Goal: Information Seeking & Learning: Find specific page/section

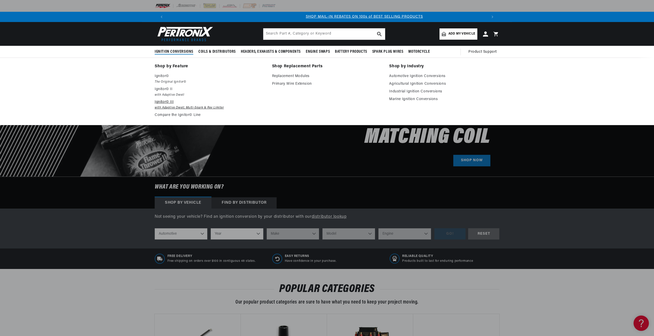
scroll to position [0, 319]
click at [165, 99] on p "Ignitor© III" at bounding box center [210, 102] width 110 height 6
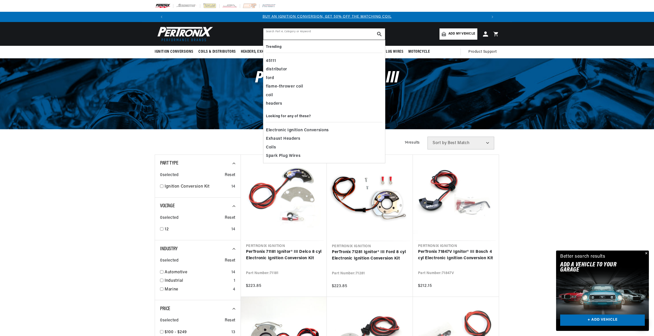
click at [286, 37] on input "text" at bounding box center [324, 33] width 122 height 11
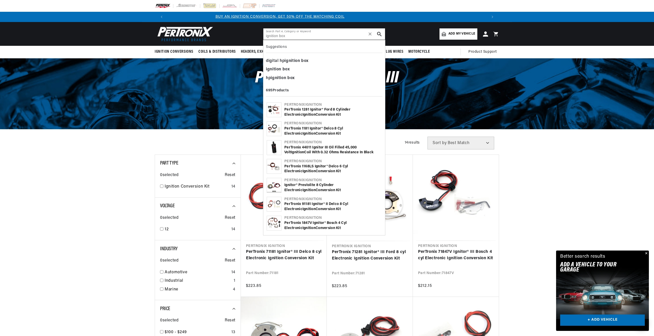
type input "ignition box"
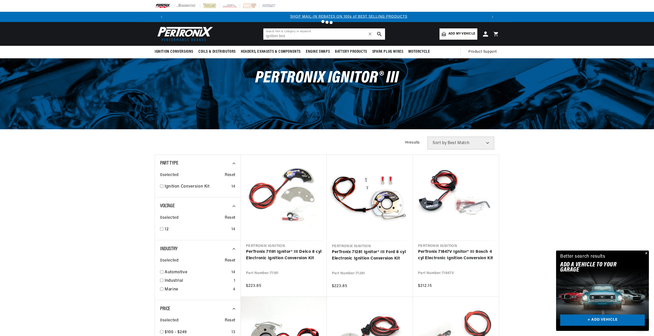
scroll to position [0, 319]
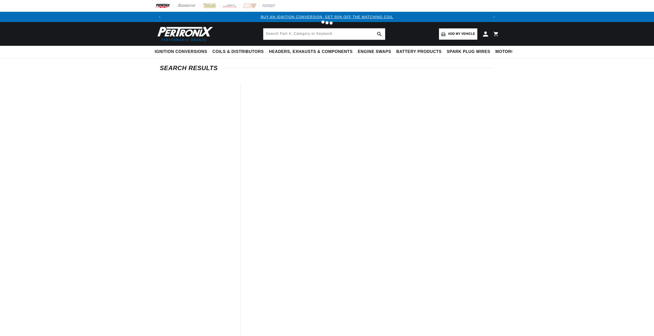
type input "ignition box"
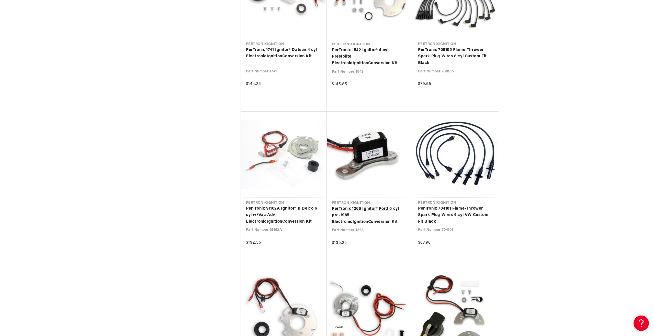
scroll to position [0, 319]
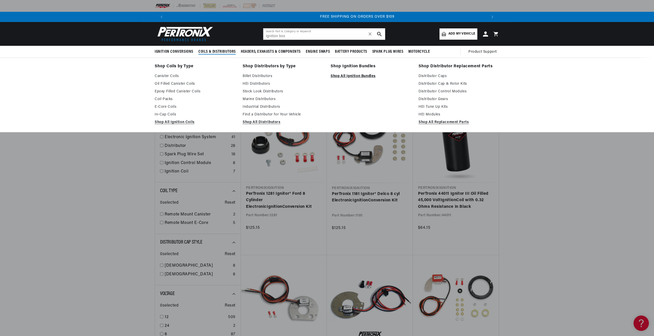
scroll to position [0, 639]
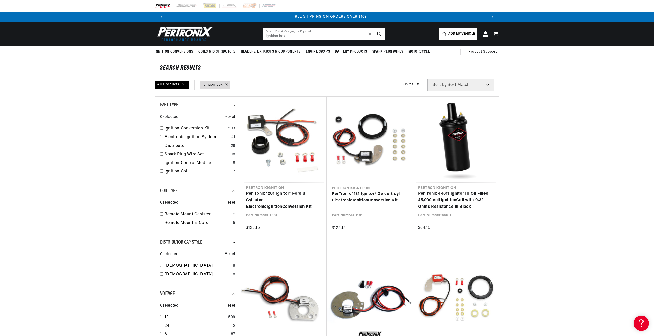
click at [295, 37] on input "ignition box" at bounding box center [324, 33] width 122 height 11
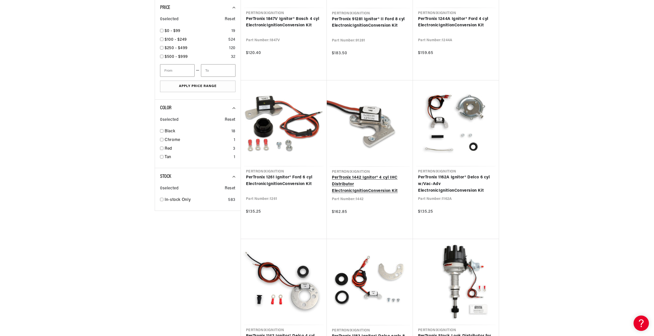
scroll to position [0, 0]
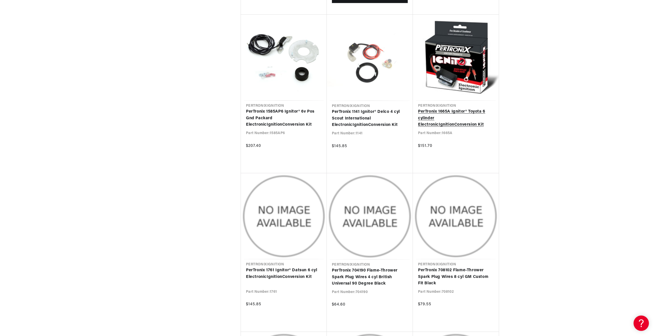
scroll to position [3094, 0]
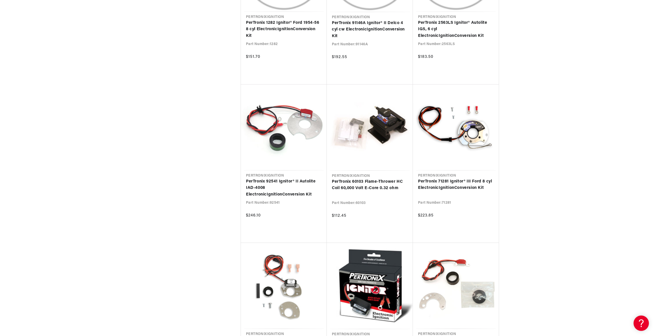
scroll to position [0, 319]
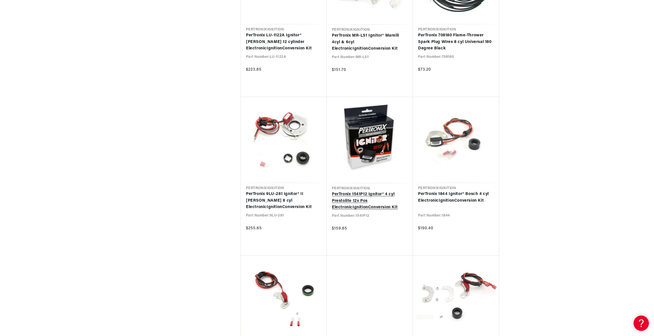
scroll to position [0, 639]
